Goal: Task Accomplishment & Management: Complete application form

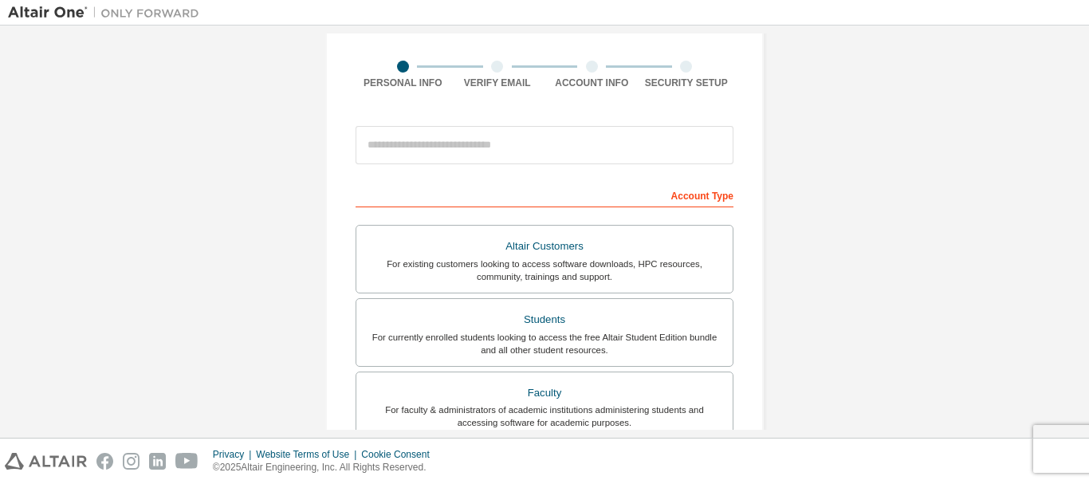
scroll to position [109, 0]
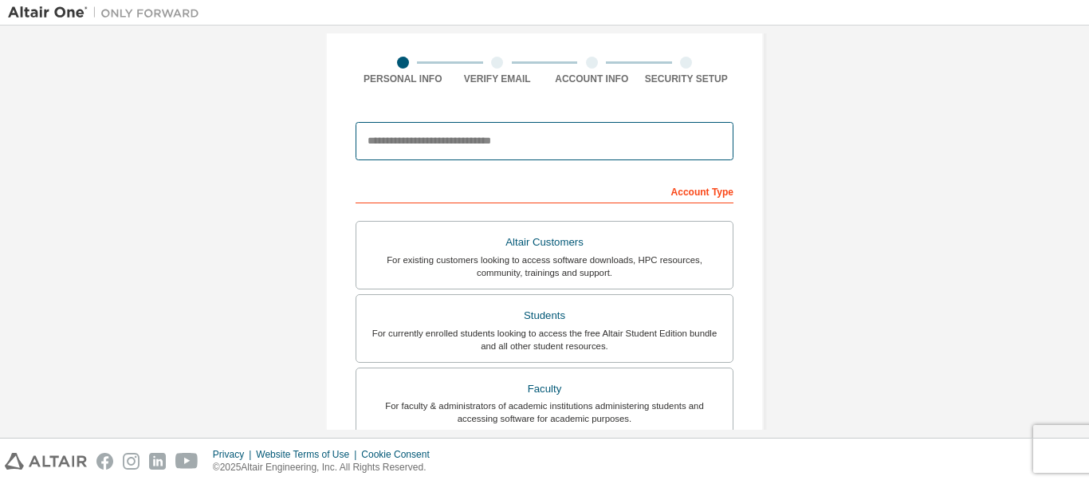
click at [440, 138] on input "email" at bounding box center [544, 141] width 378 height 38
type input "**********"
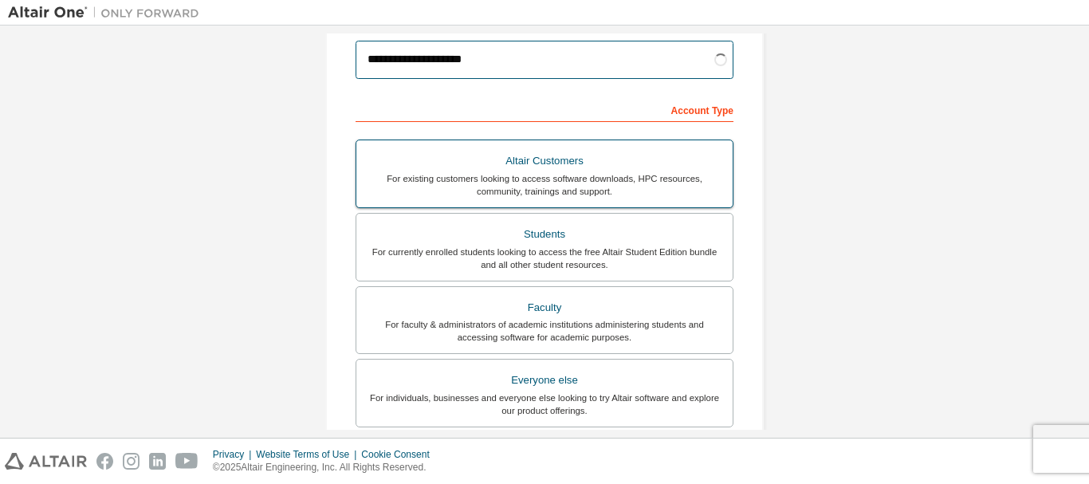
scroll to position [193, 0]
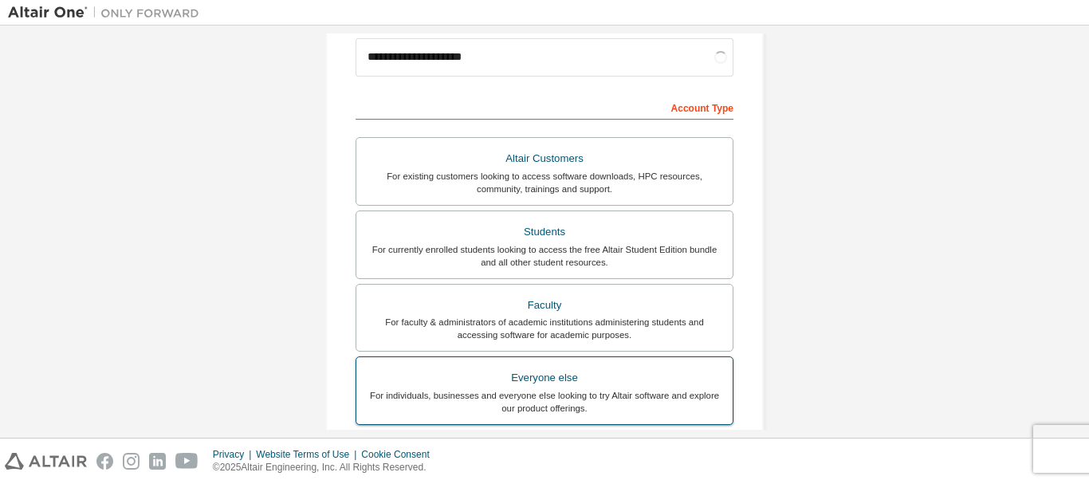
click at [602, 395] on div "For individuals, businesses and everyone else looking to try Altair software an…" at bounding box center [544, 402] width 357 height 26
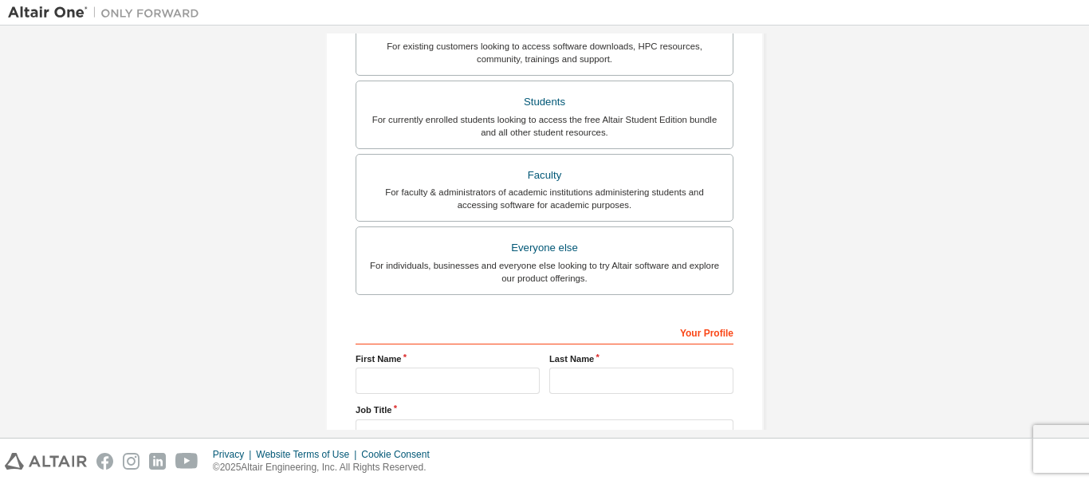
scroll to position [448, 0]
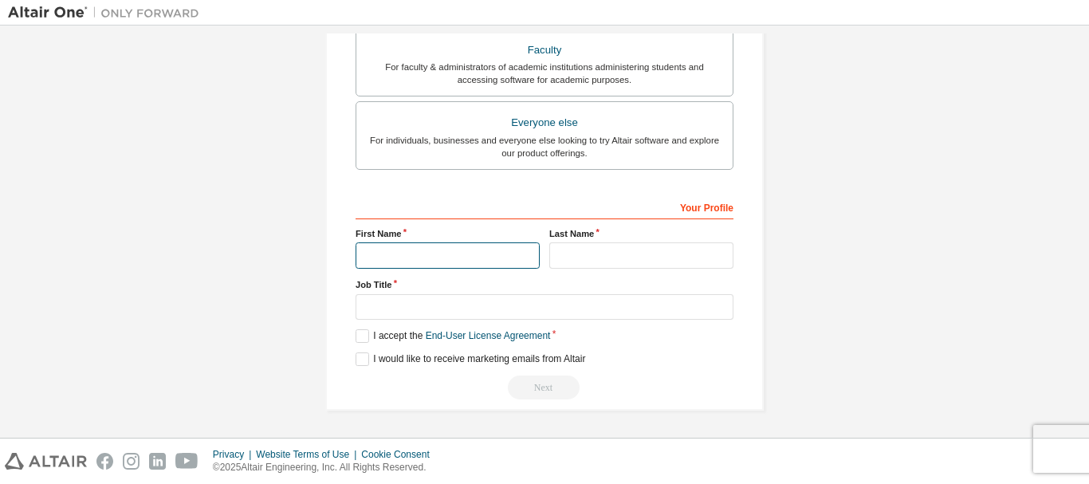
click at [402, 249] on input "text" at bounding box center [447, 255] width 184 height 26
type input "**********"
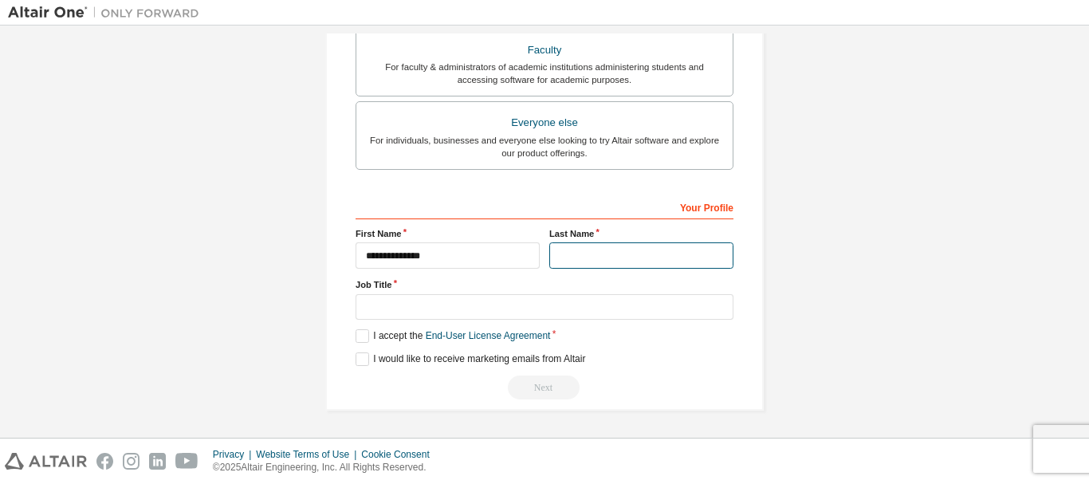
click at [583, 259] on input "text" at bounding box center [641, 255] width 184 height 26
type input "*"
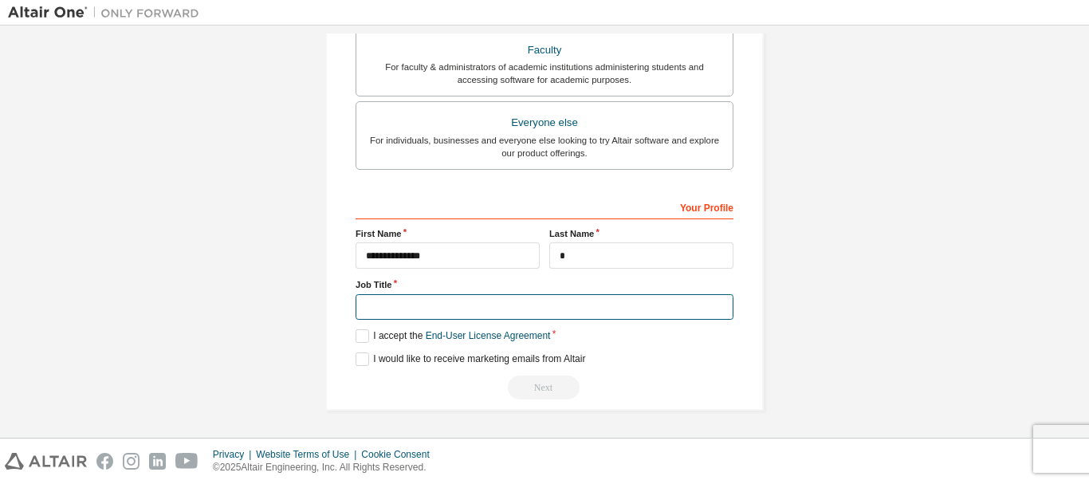
click at [416, 309] on input "text" at bounding box center [544, 307] width 378 height 26
type input "*******"
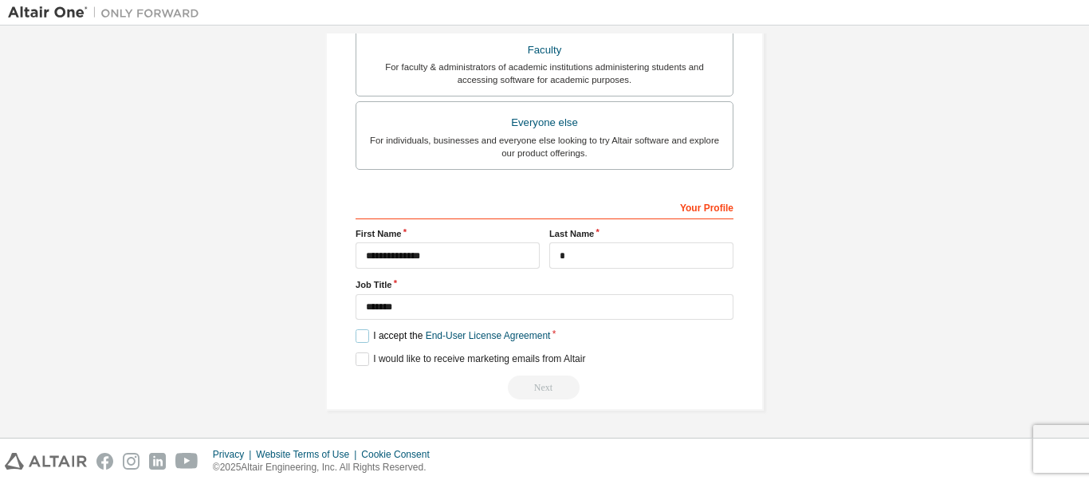
click at [360, 335] on label "I accept the End-User License Agreement" at bounding box center [452, 336] width 194 height 14
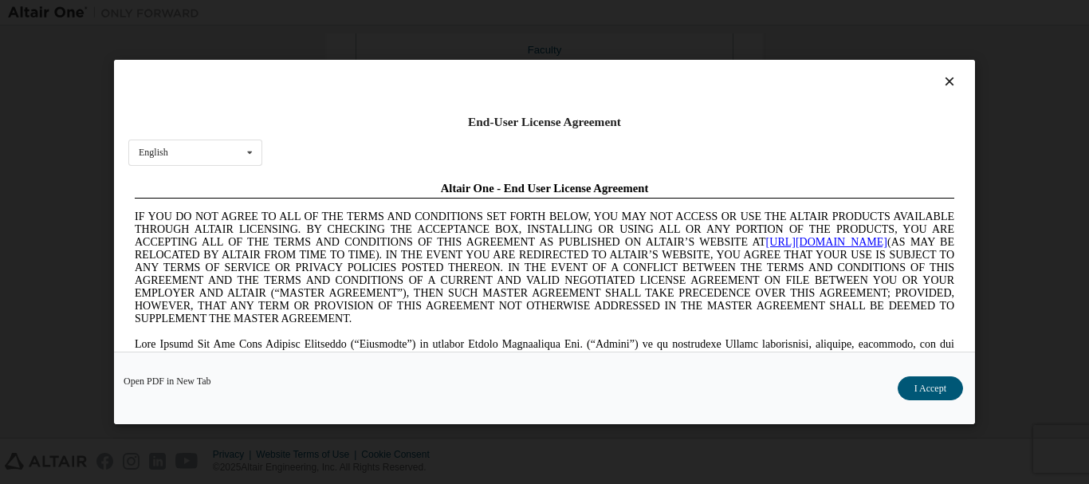
scroll to position [0, 0]
click at [928, 387] on button "I Accept" at bounding box center [929, 388] width 65 height 24
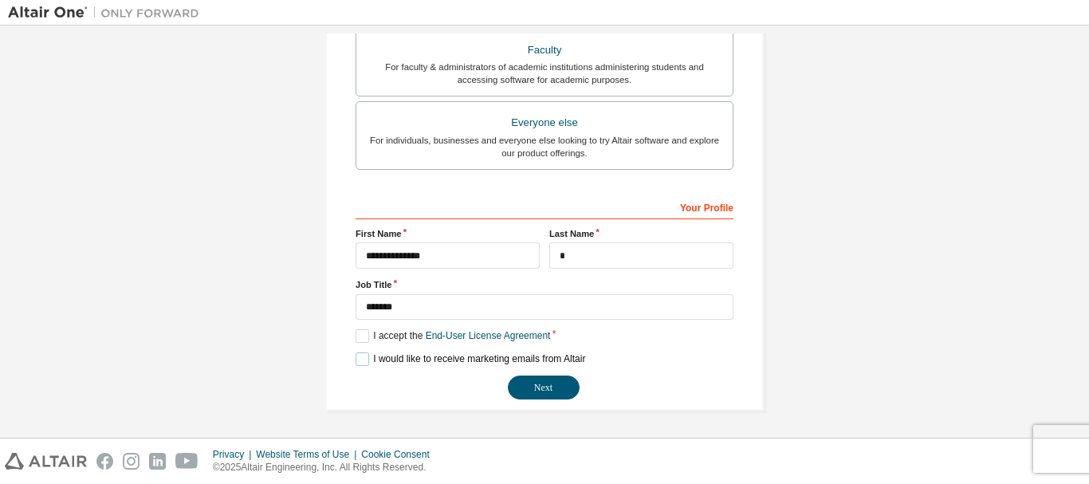
click at [365, 358] on label "I would like to receive marketing emails from Altair" at bounding box center [470, 359] width 230 height 14
click at [357, 355] on label "I would like to receive marketing emails from Altair" at bounding box center [470, 359] width 230 height 14
click at [547, 380] on button "Next" at bounding box center [544, 387] width 72 height 24
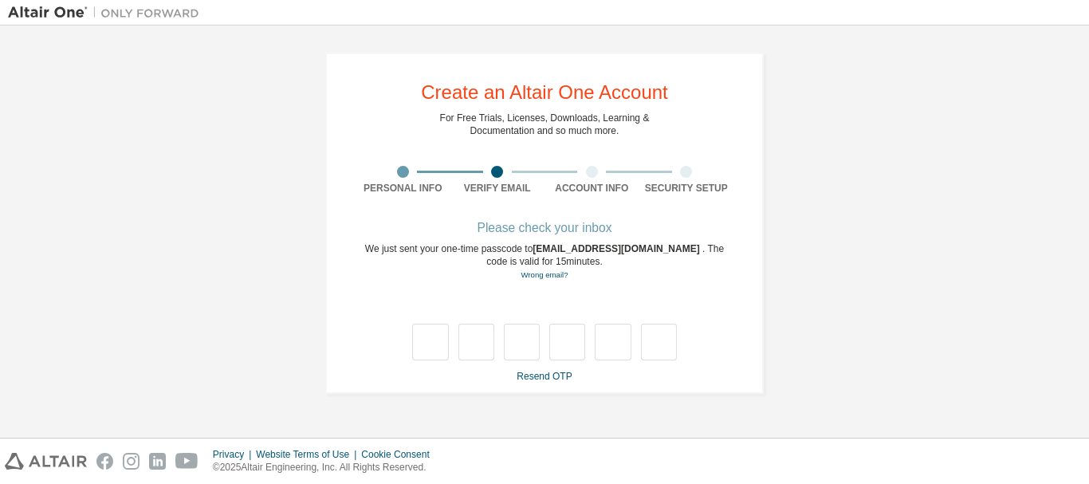
type input "*"
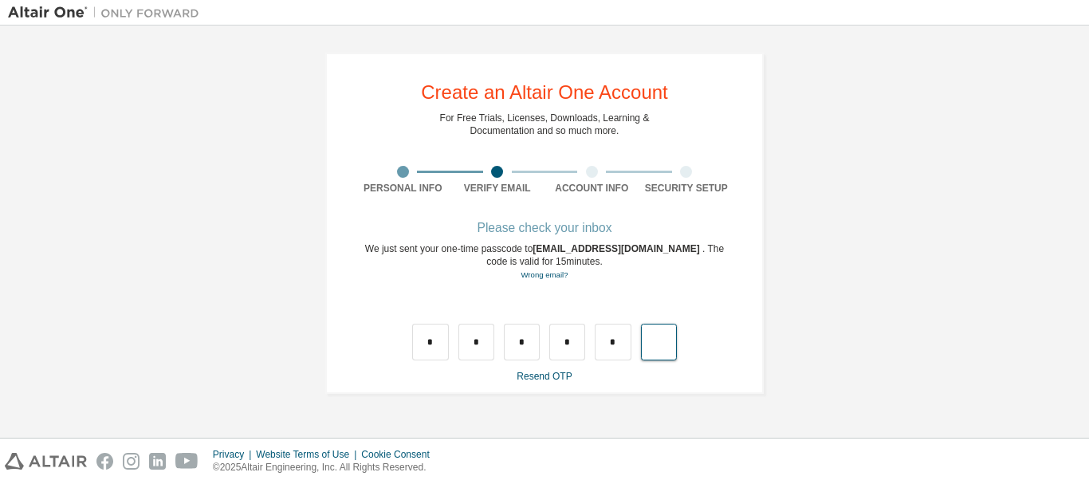
type input "*"
